Goal: Navigation & Orientation: Find specific page/section

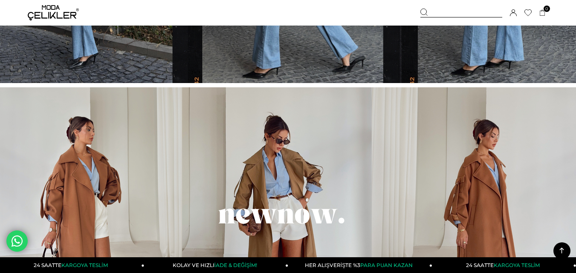
scroll to position [597, 0]
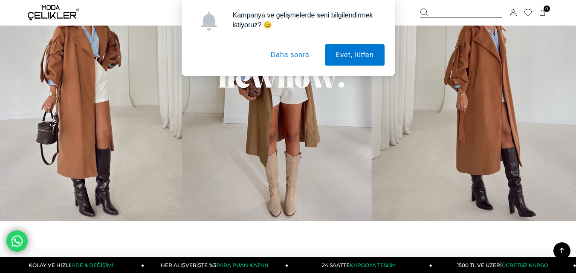
click at [299, 58] on button "Daha sonra" at bounding box center [290, 54] width 60 height 21
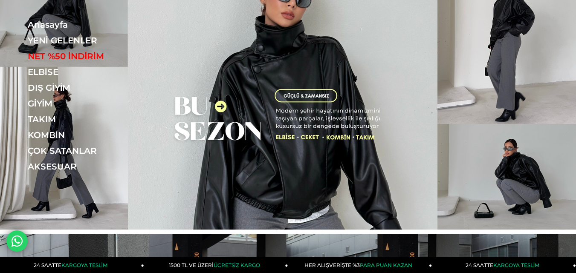
scroll to position [0, 0]
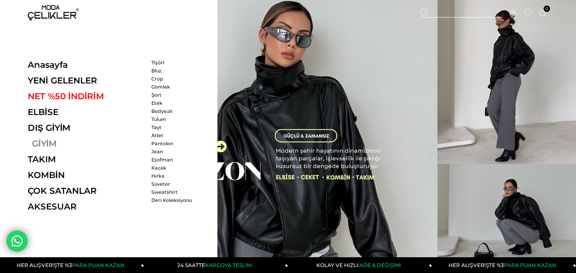
click at [51, 145] on link "GİYİM" at bounding box center [86, 144] width 117 height 10
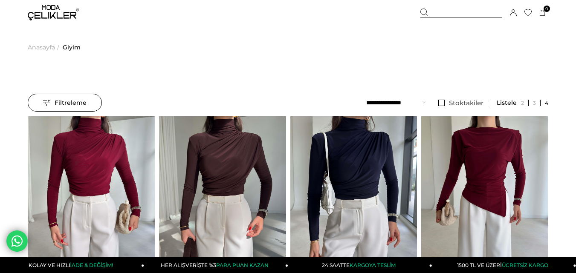
click at [41, 46] on span "Anasayfa" at bounding box center [41, 48] width 27 height 44
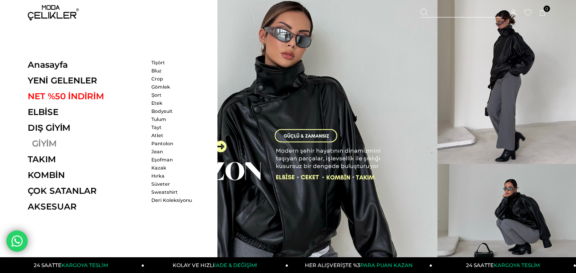
click at [51, 144] on link "GİYİM" at bounding box center [86, 144] width 117 height 10
